Goal: Information Seeking & Learning: Learn about a topic

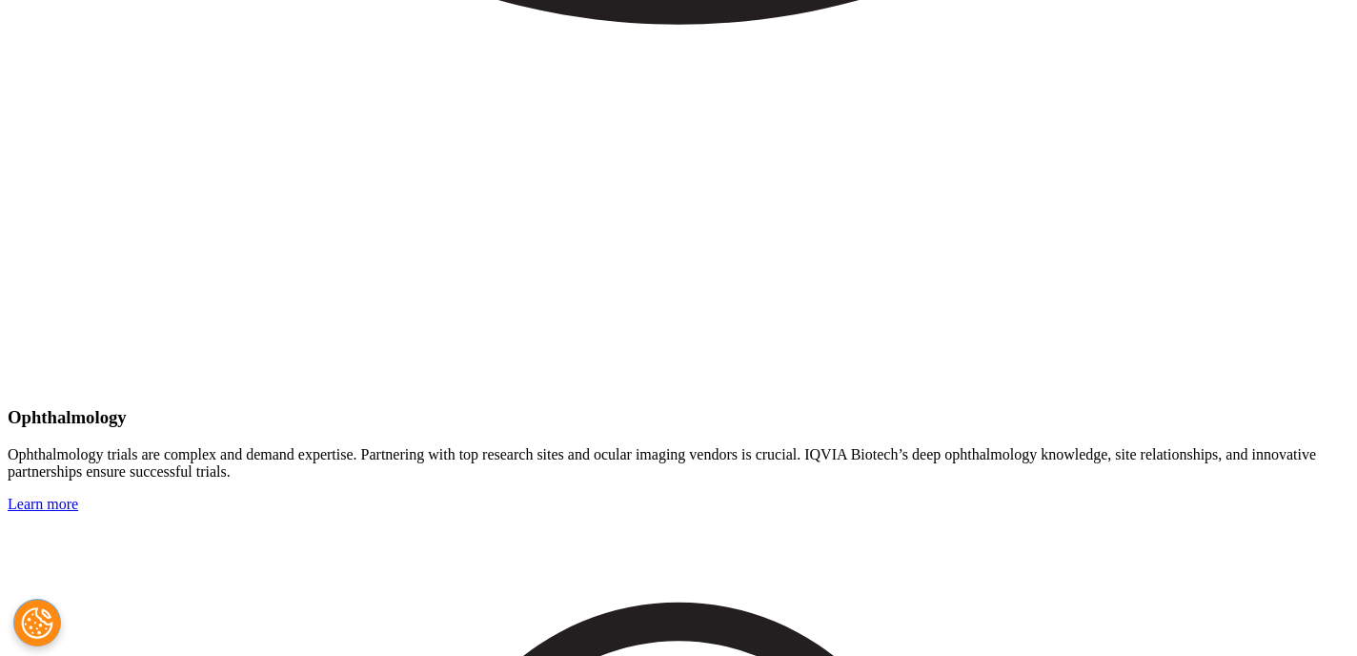
scroll to position [4126, 0]
